Goal: Information Seeking & Learning: Find specific fact

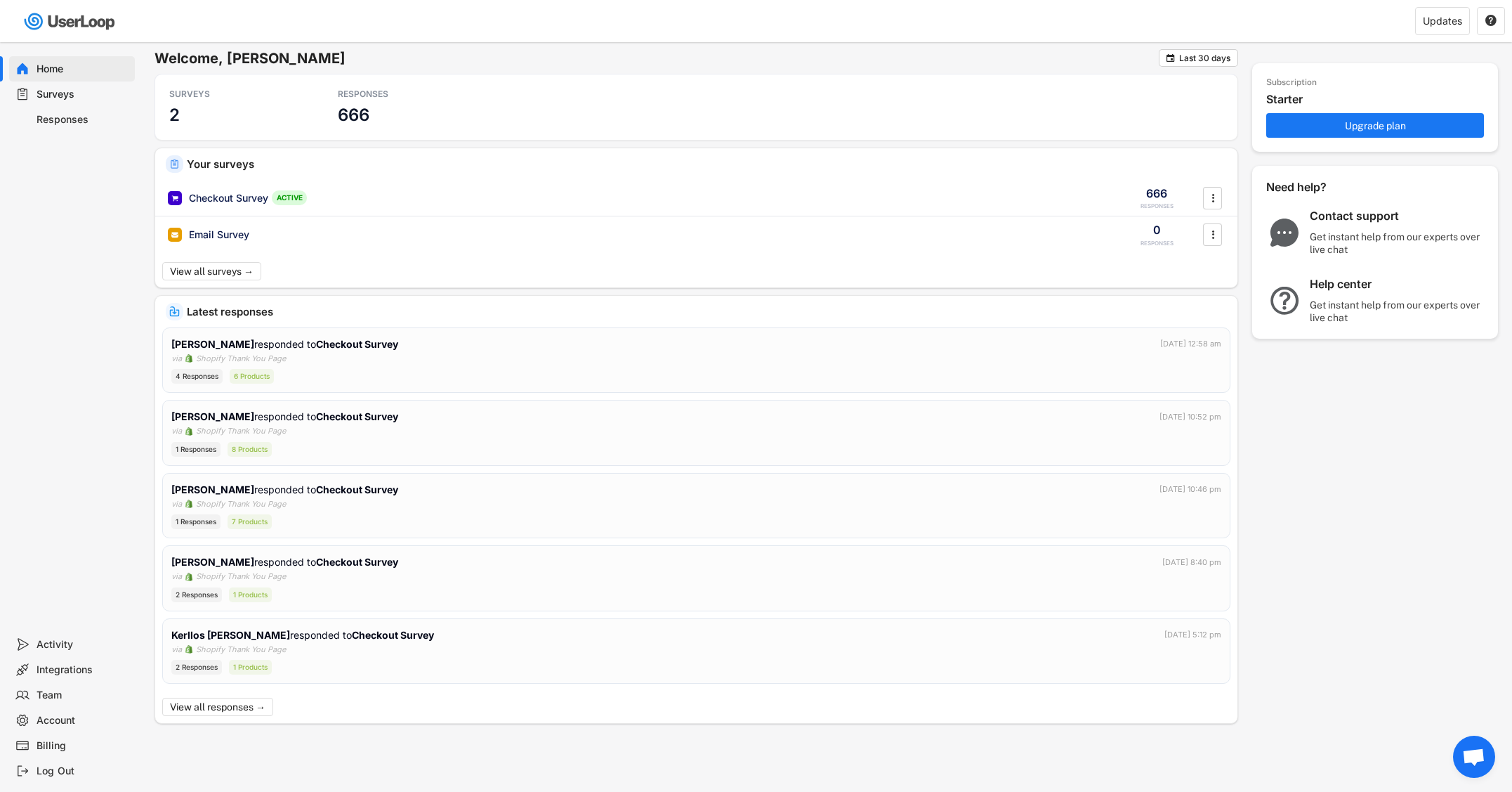
click at [70, 116] on div "Responses" at bounding box center [83, 119] width 93 height 13
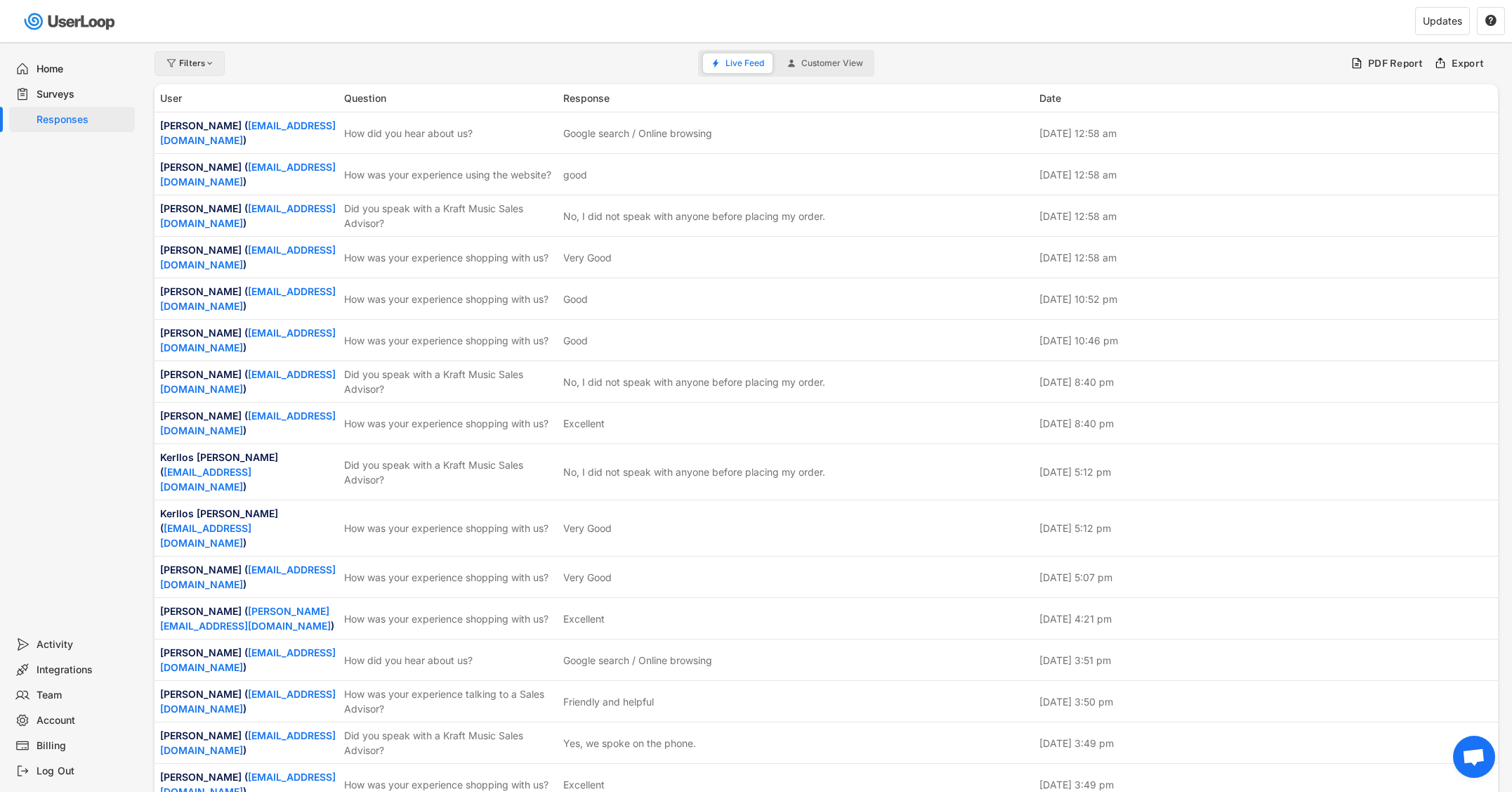
click at [203, 71] on div "Filters" at bounding box center [189, 63] width 70 height 24
select select
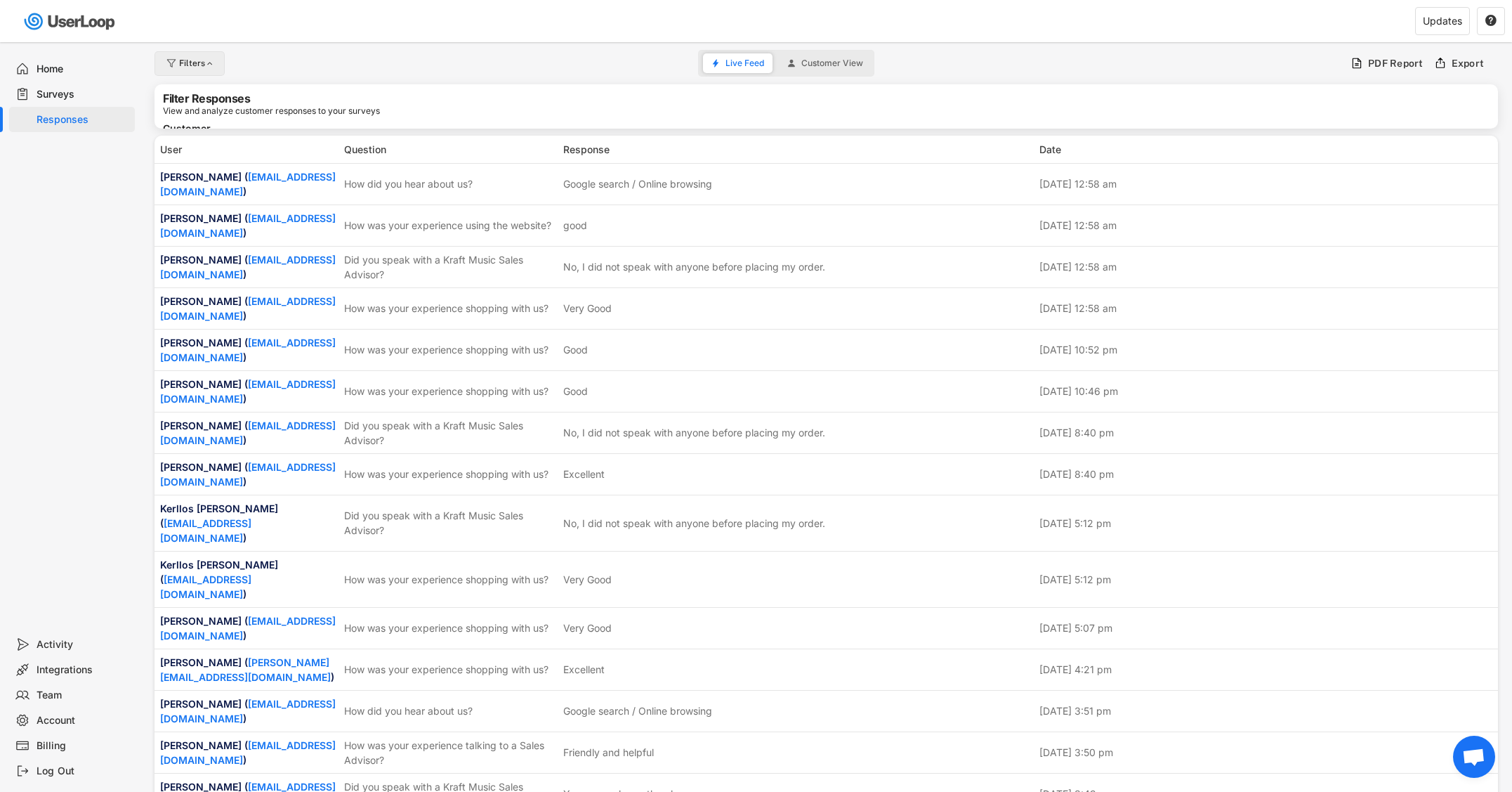
select select
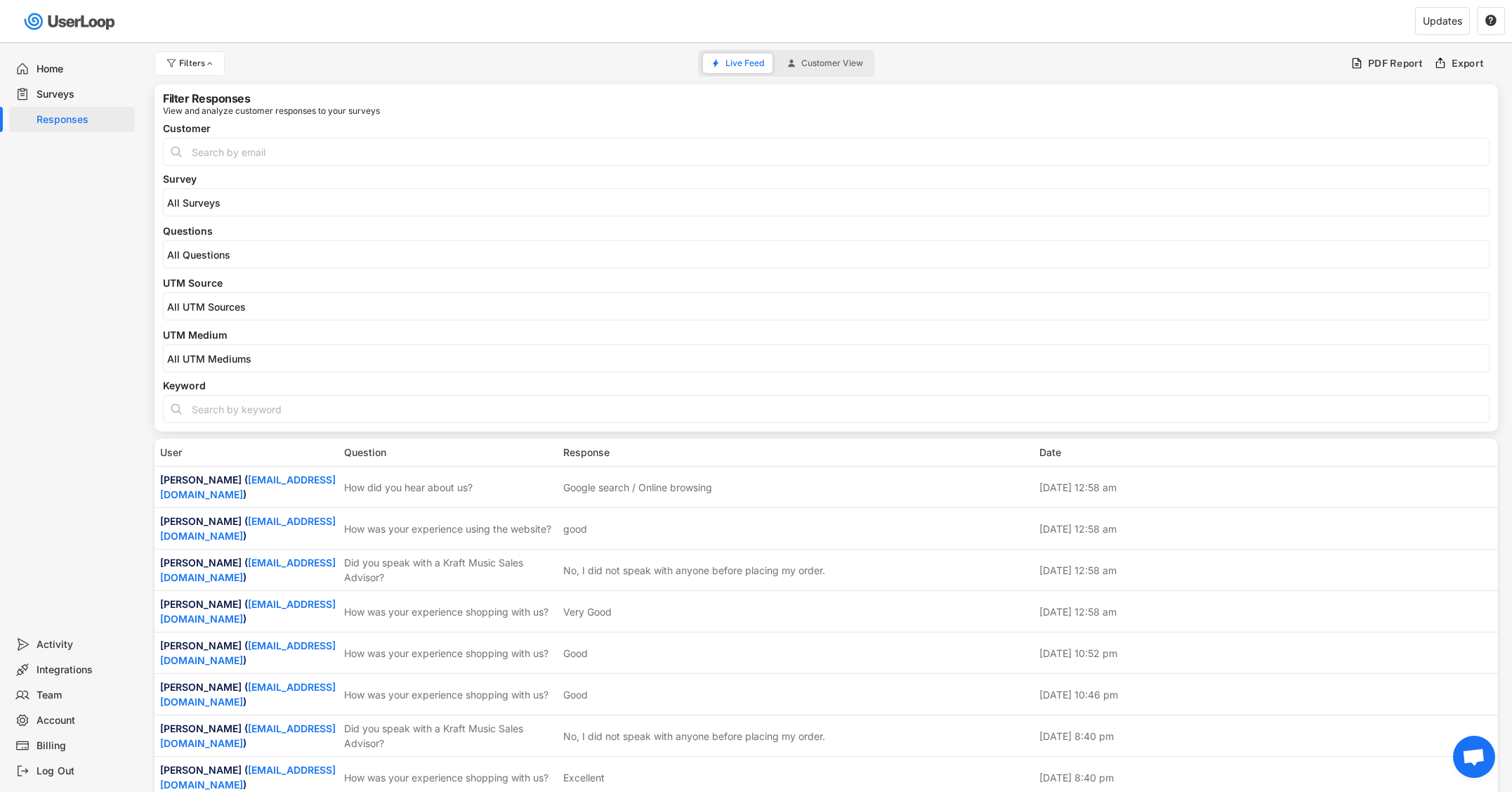
click at [232, 256] on input "search" at bounding box center [829, 255] width 1325 height 12
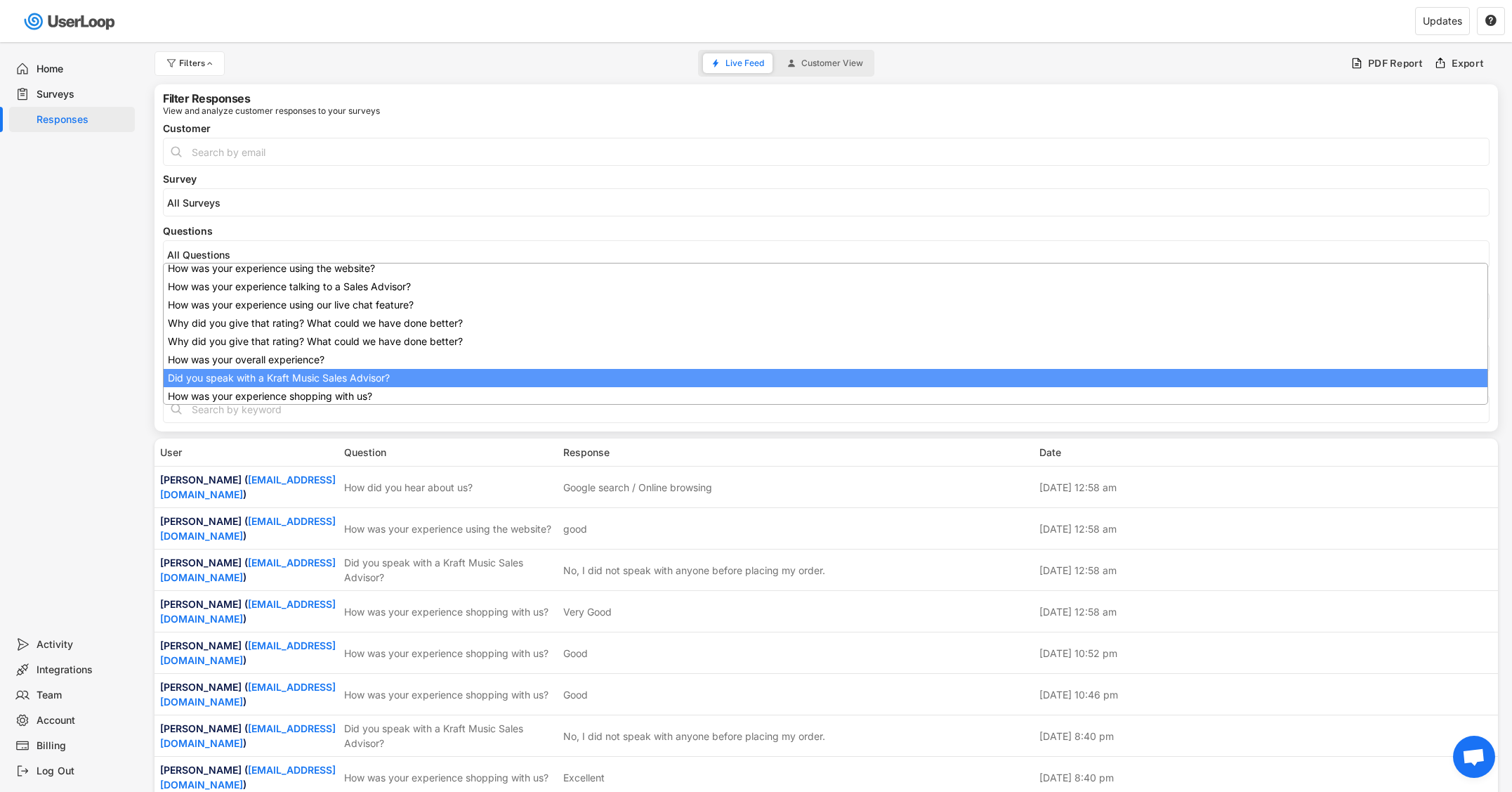
scroll to position [112, 0]
select select "1348695171700984260__LOOKUP__1707938263278x883333223412138000"
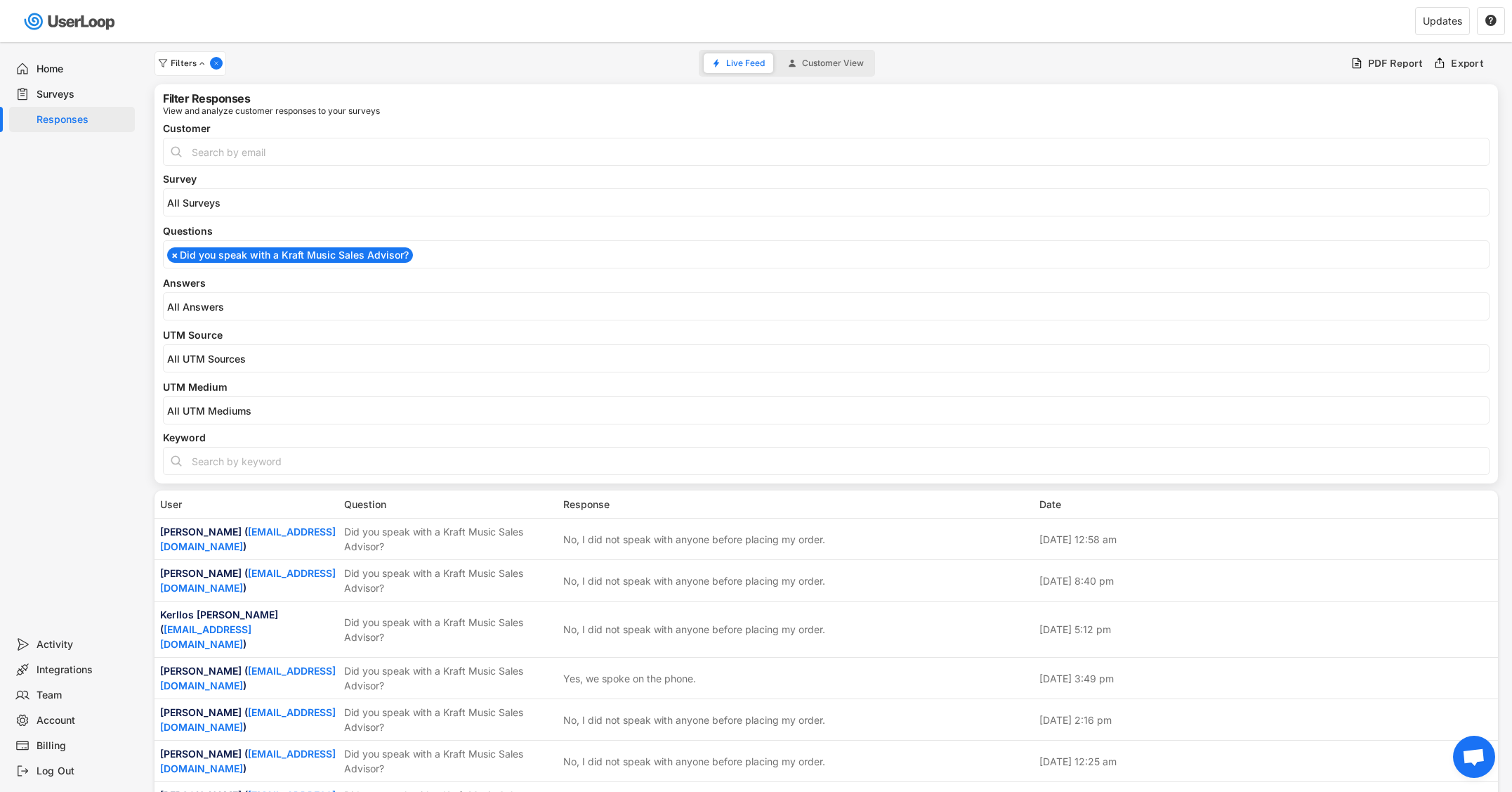
click at [291, 301] on input "search" at bounding box center [829, 307] width 1325 height 12
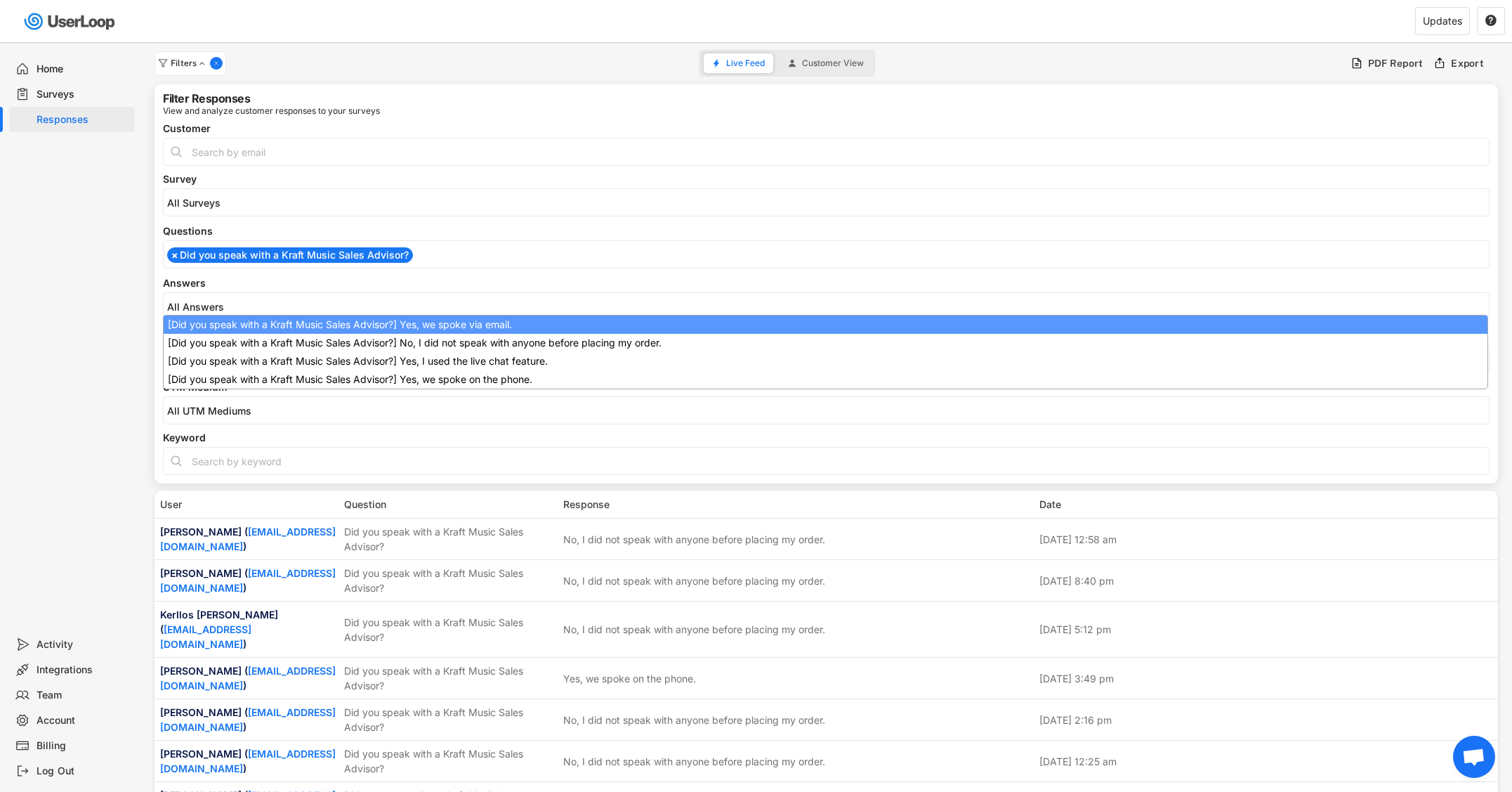
select select "1348695171700984260__LOOKUP__1709221089208x595556361812574200"
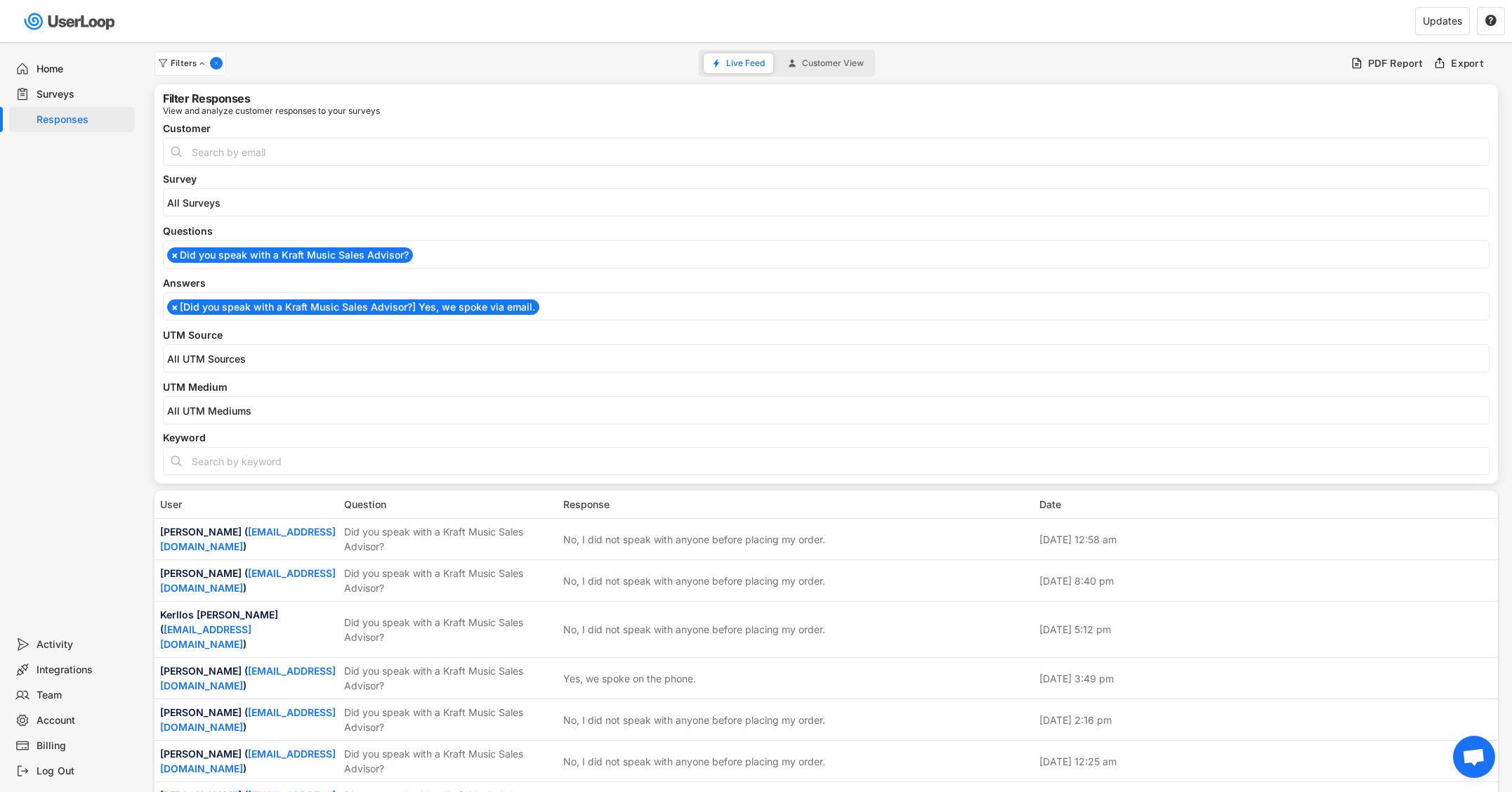
scroll to position [0, 0]
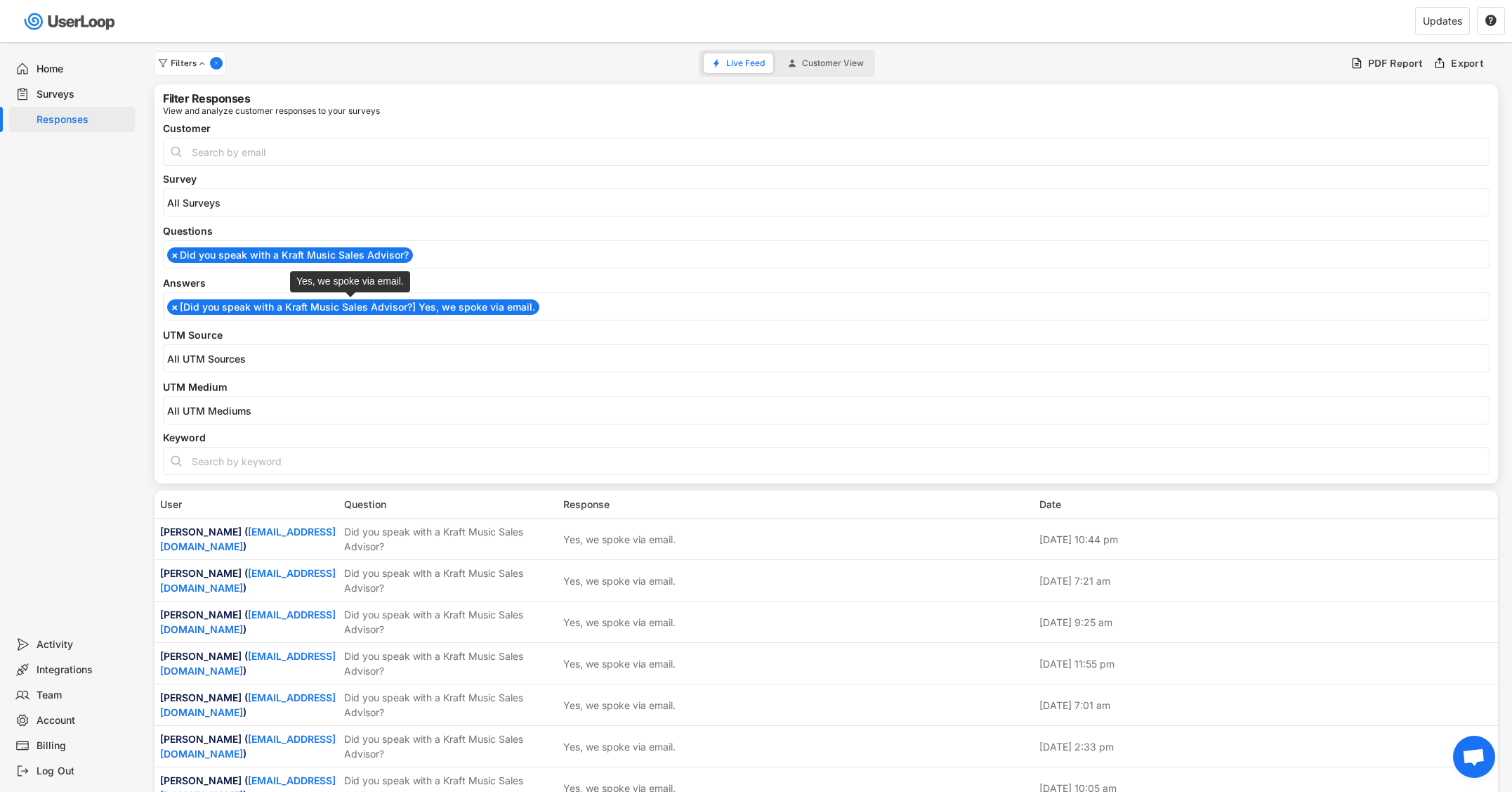
click at [308, 309] on li "× [Did you speak with a Kraft Music Sales Advisor?] Yes, we spoke via email." at bounding box center [353, 307] width 372 height 16
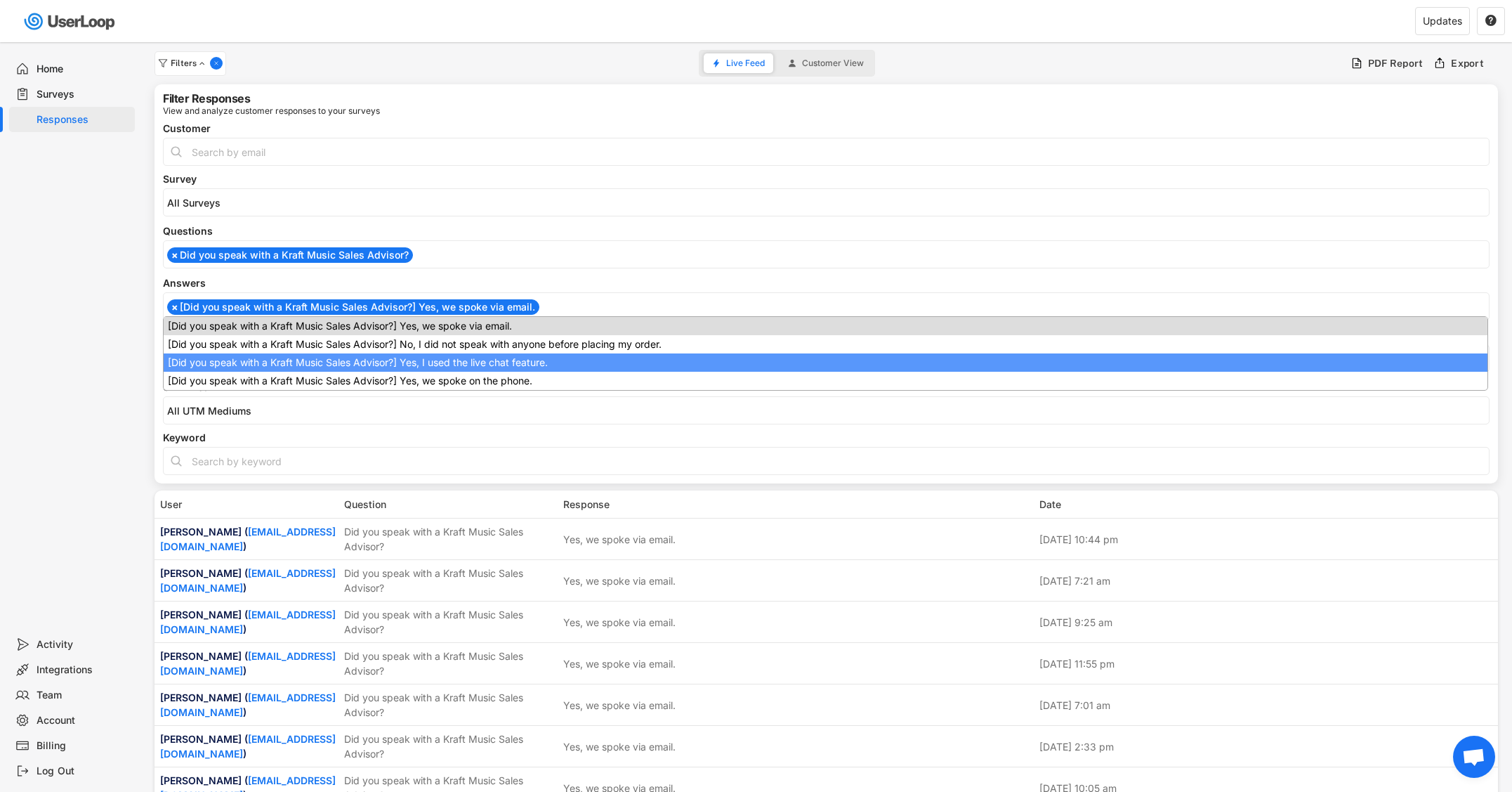
drag, startPoint x: 316, startPoint y: 361, endPoint x: 321, endPoint y: 347, distance: 14.9
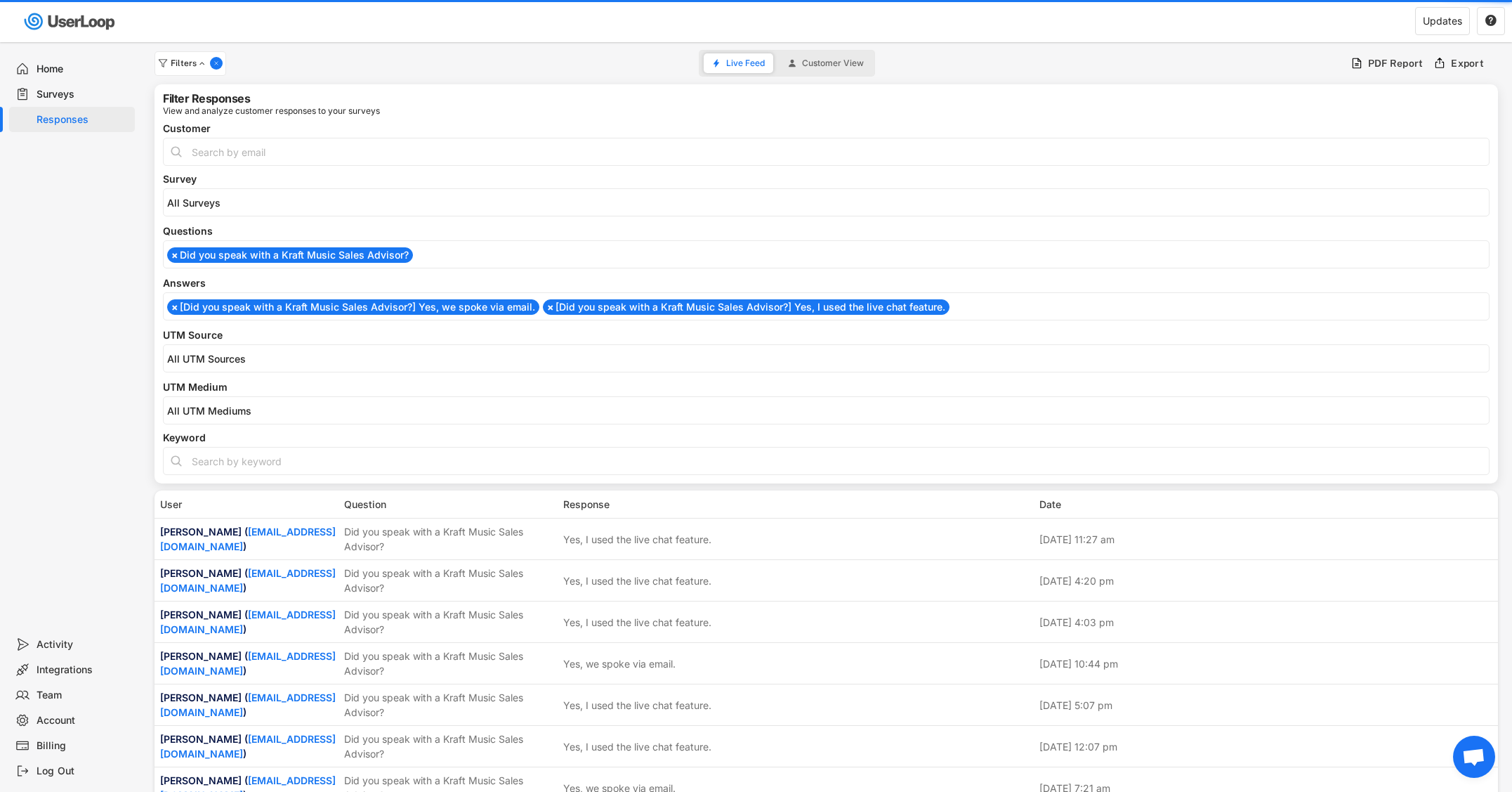
click at [311, 309] on li "× [Did you speak with a Kraft Music Sales Advisor?] Yes, we spoke via email." at bounding box center [353, 307] width 372 height 16
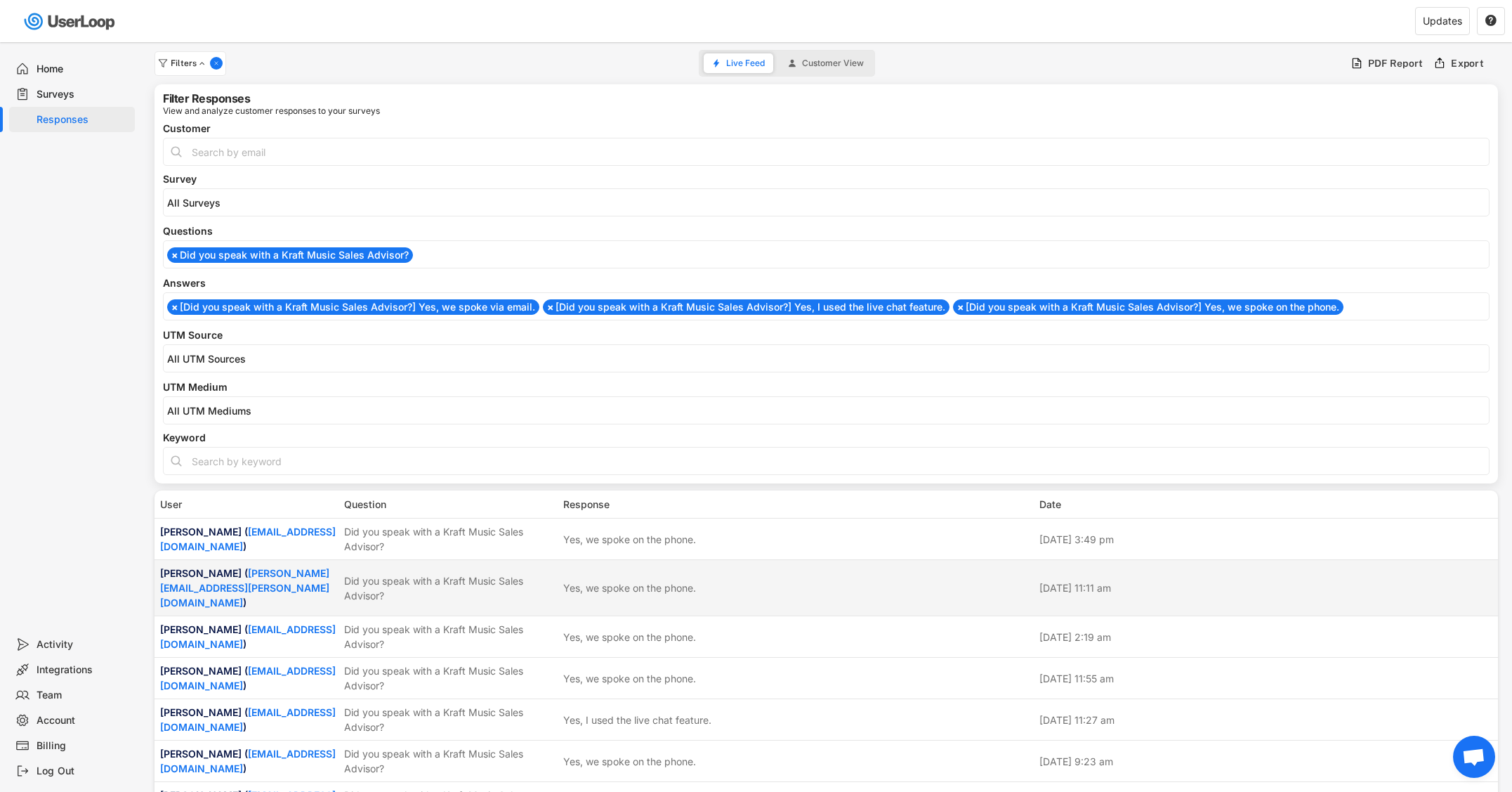
click at [453, 575] on div "Did you speak with a Kraft Music Sales Advisor?" at bounding box center [449, 588] width 210 height 30
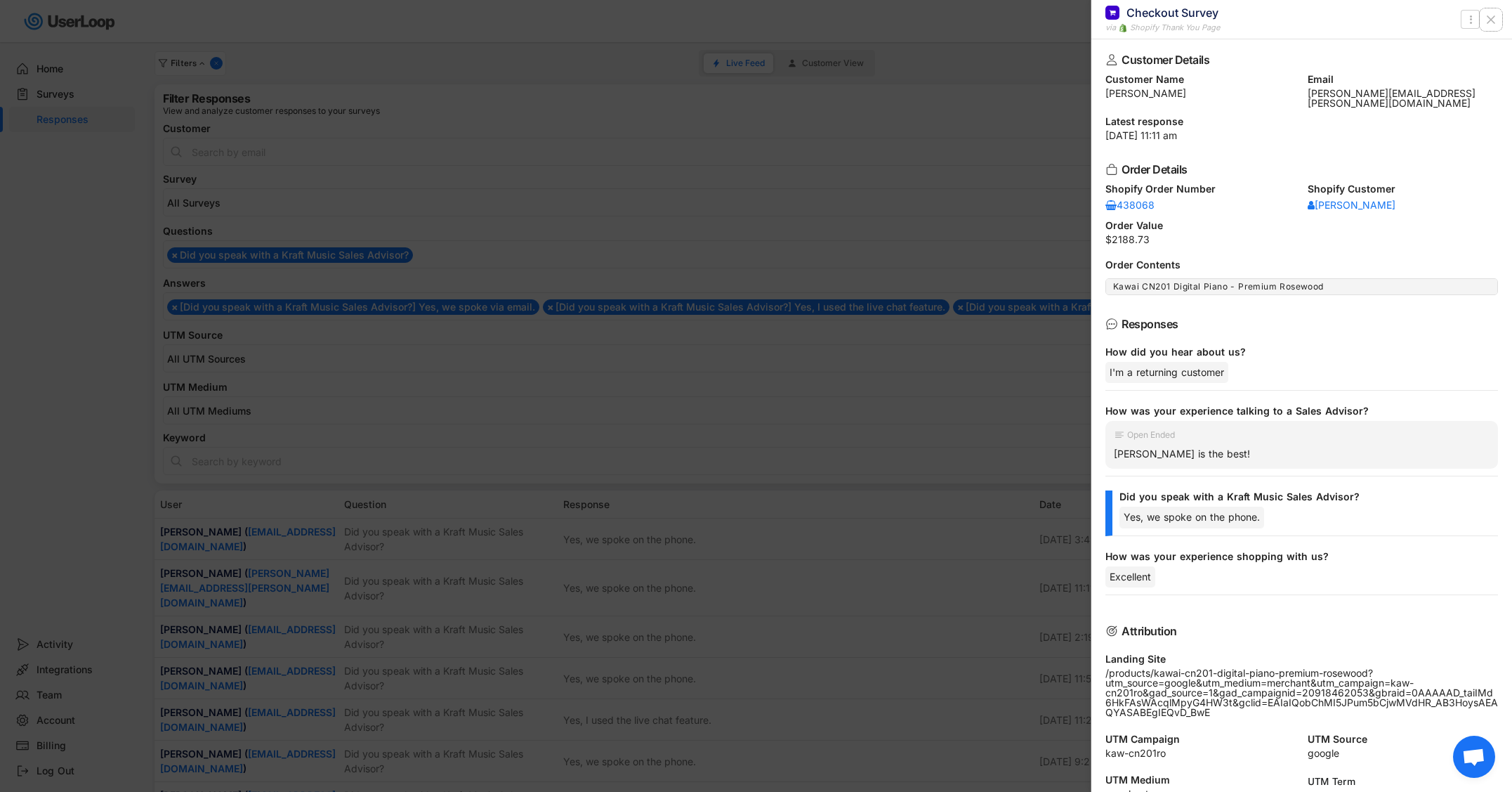
drag, startPoint x: 1489, startPoint y: 17, endPoint x: 1144, endPoint y: 316, distance: 456.5
click at [1483, 21] on icon at bounding box center [1490, 20] width 14 height 14
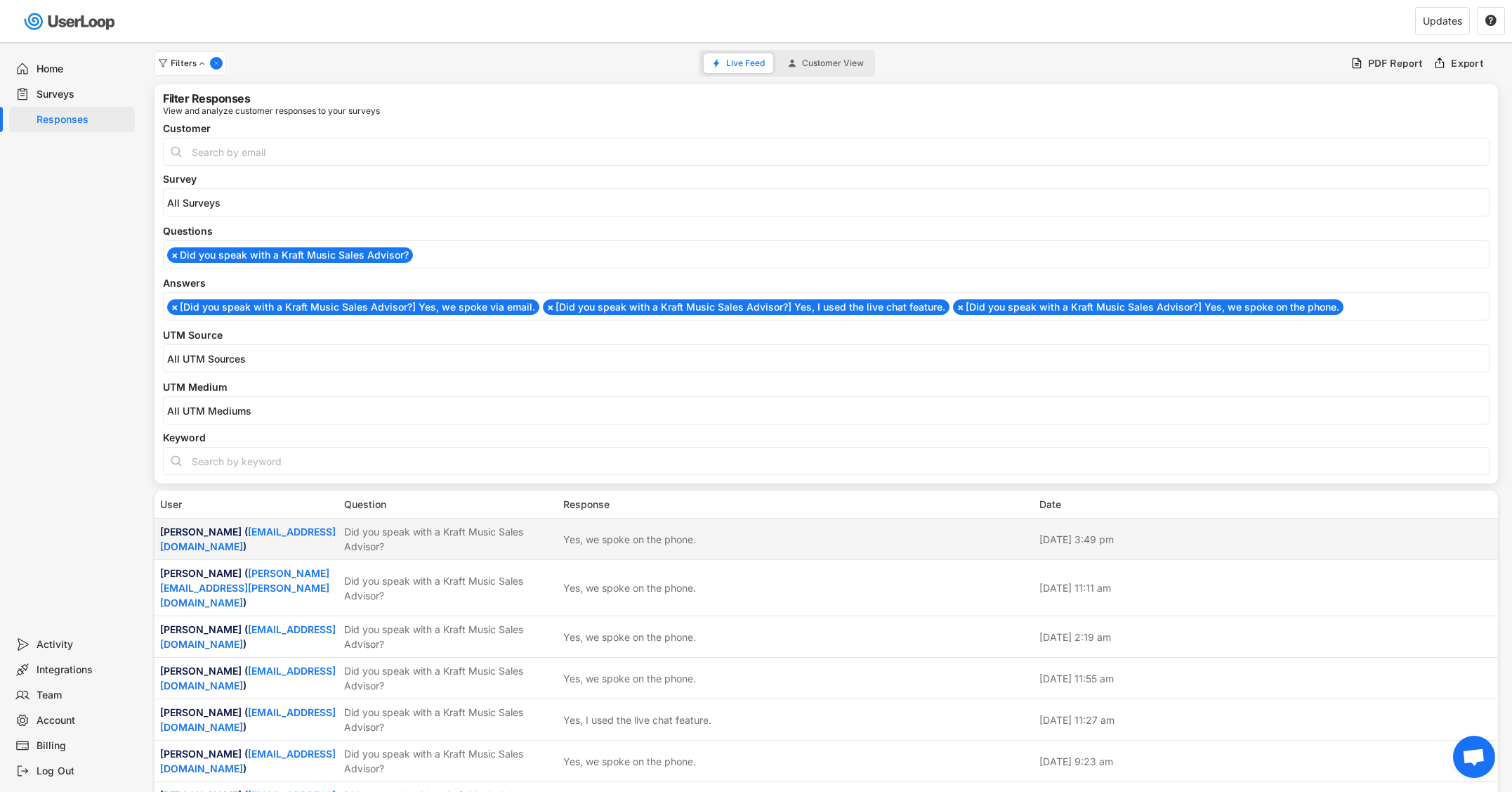
click at [372, 532] on div "Did you speak with a Kraft Music Sales Advisor?" at bounding box center [449, 539] width 210 height 30
